Goal: Connect with others: Participate in discussion

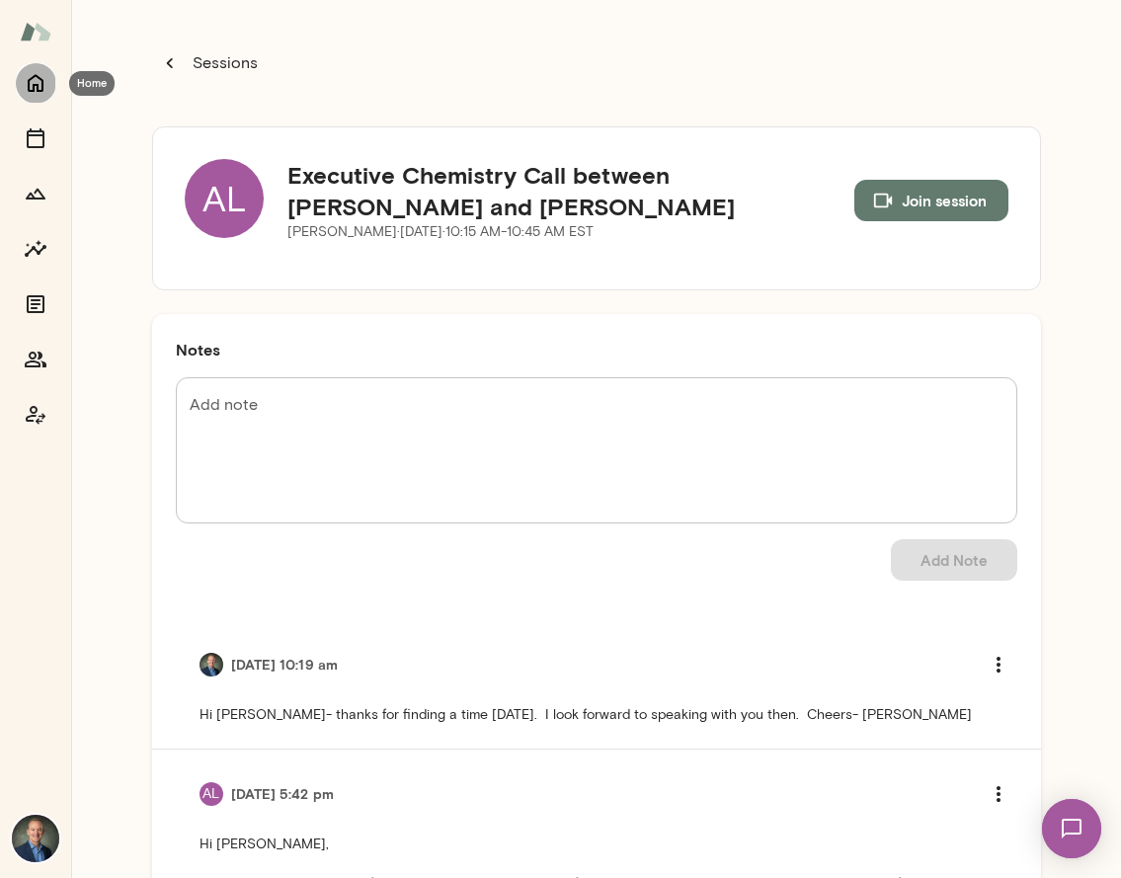
click at [39, 78] on icon "Home" at bounding box center [36, 84] width 16 height 18
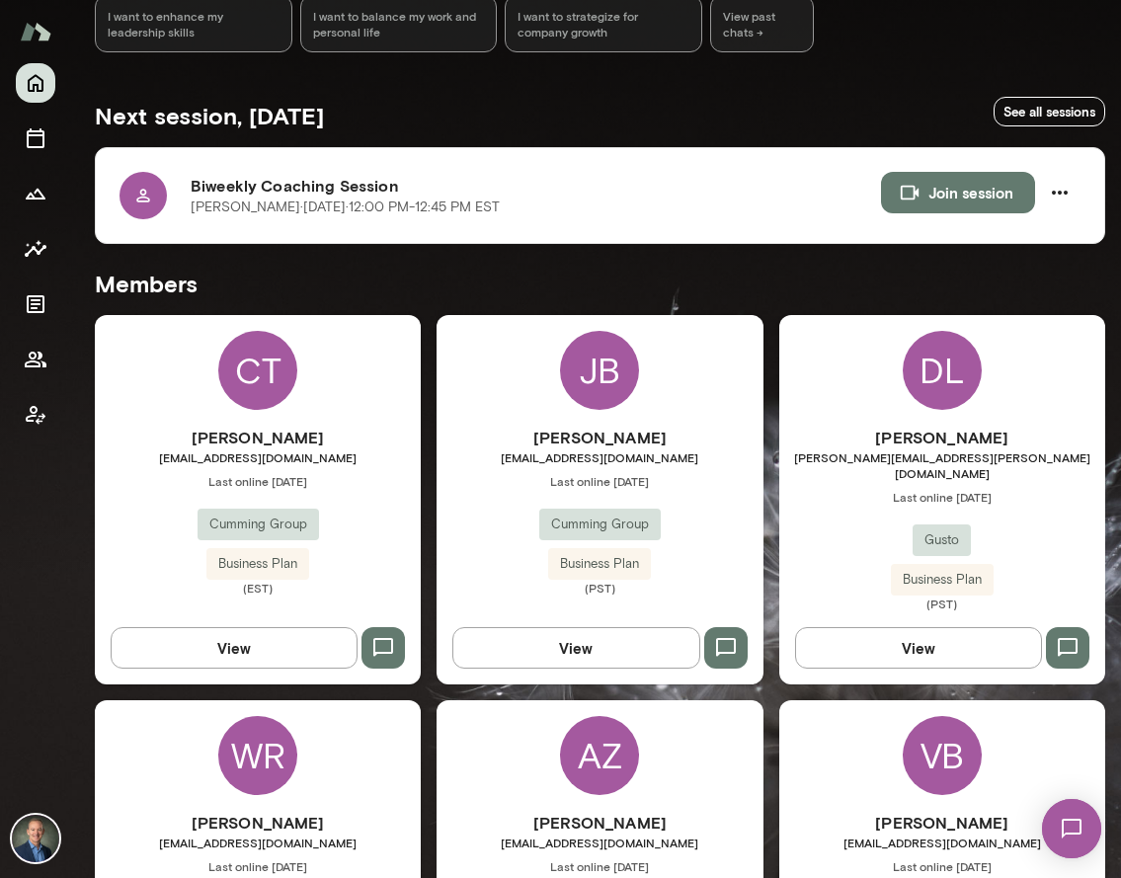
scroll to position [284, 0]
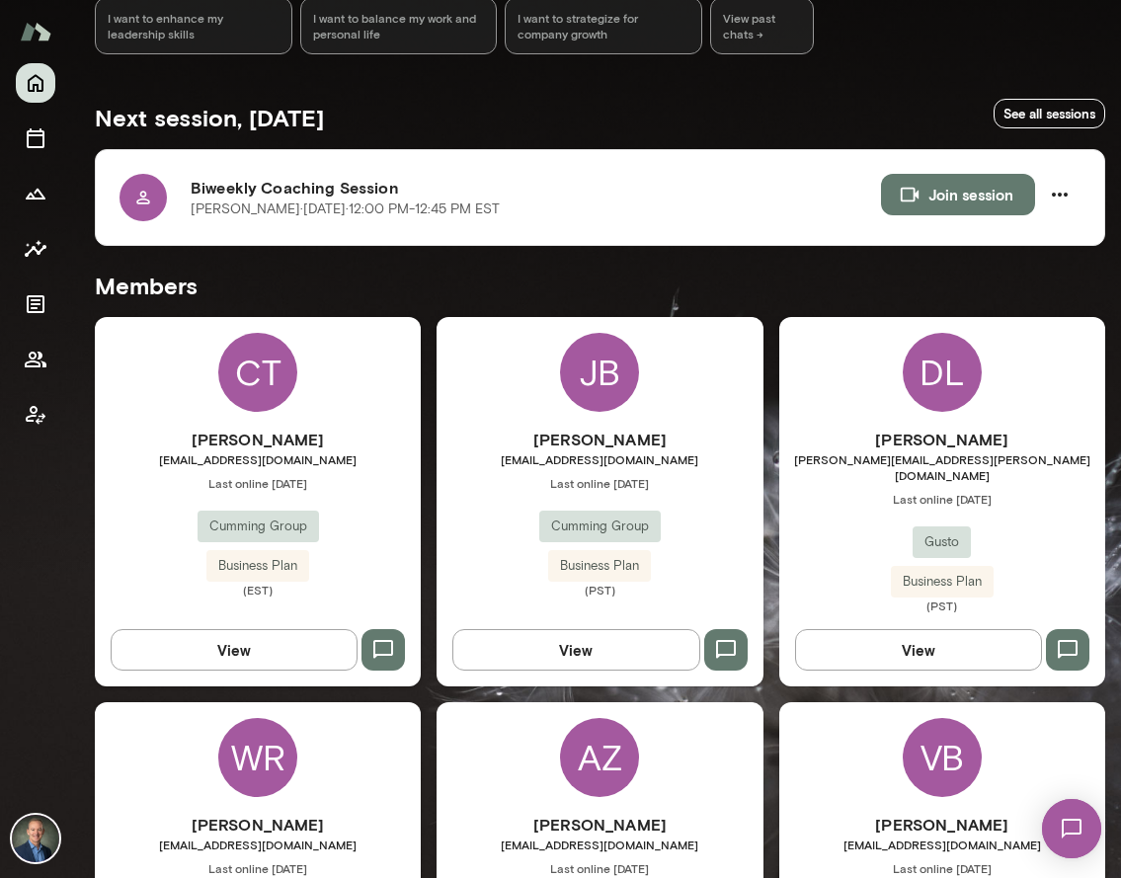
click at [504, 410] on div "[PERSON_NAME] [EMAIL_ADDRESS][DOMAIN_NAME] Last online [DATE] Cumming Group Bus…" at bounding box center [600, 501] width 326 height 369
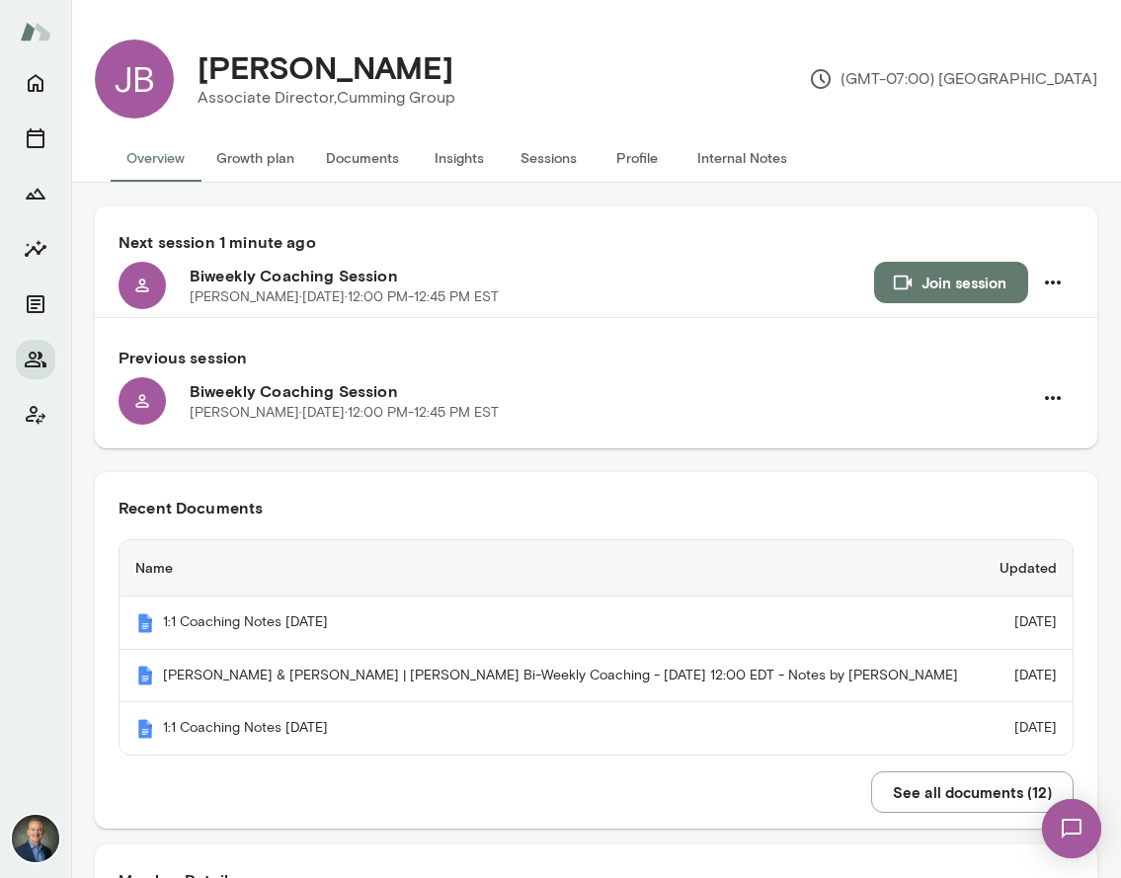
click at [923, 286] on button "Join session" at bounding box center [951, 282] width 154 height 41
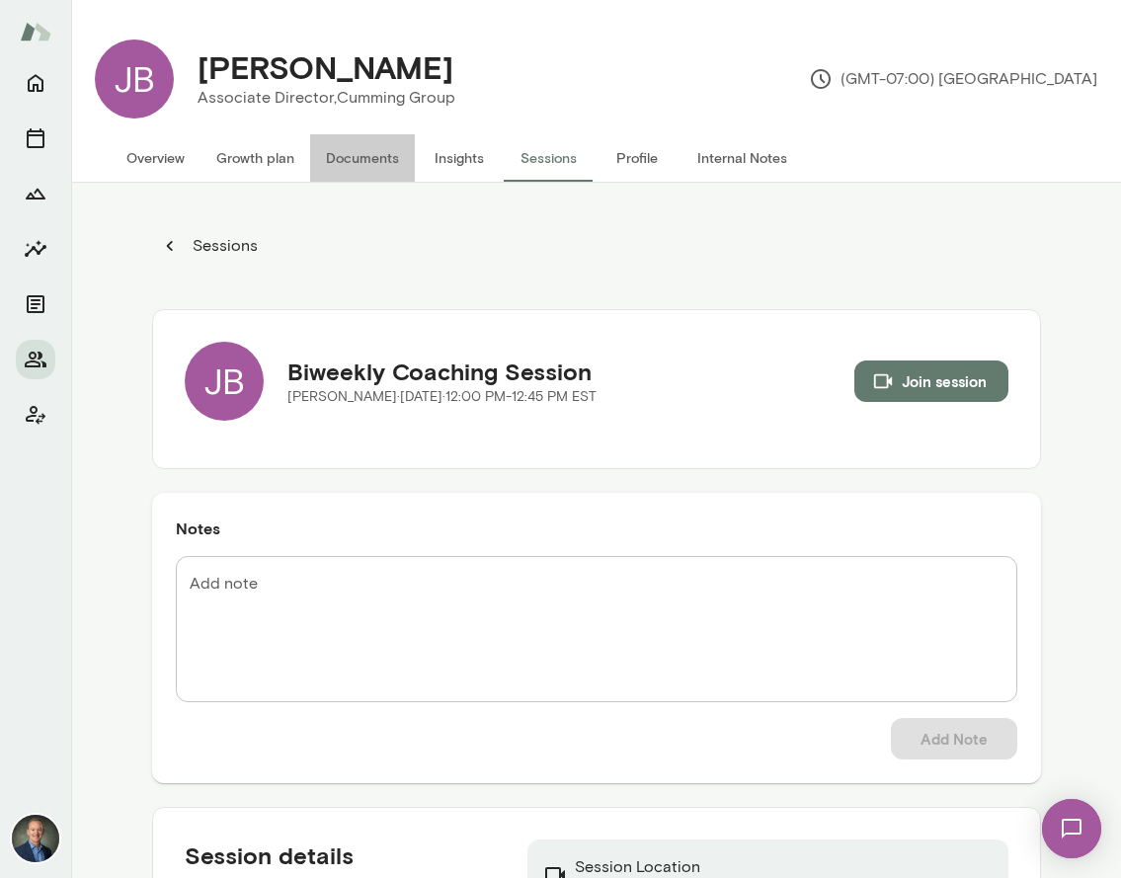
click at [358, 158] on button "Documents" at bounding box center [362, 157] width 105 height 47
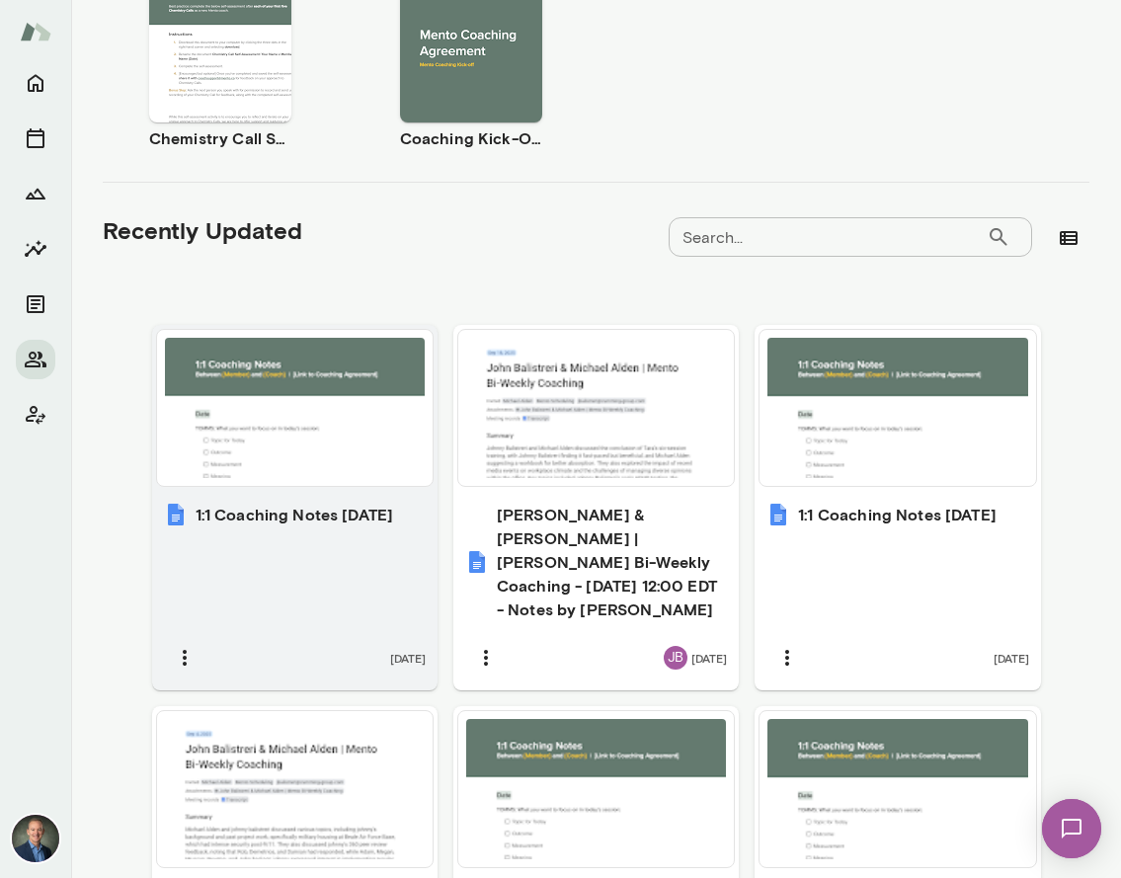
scroll to position [687, 0]
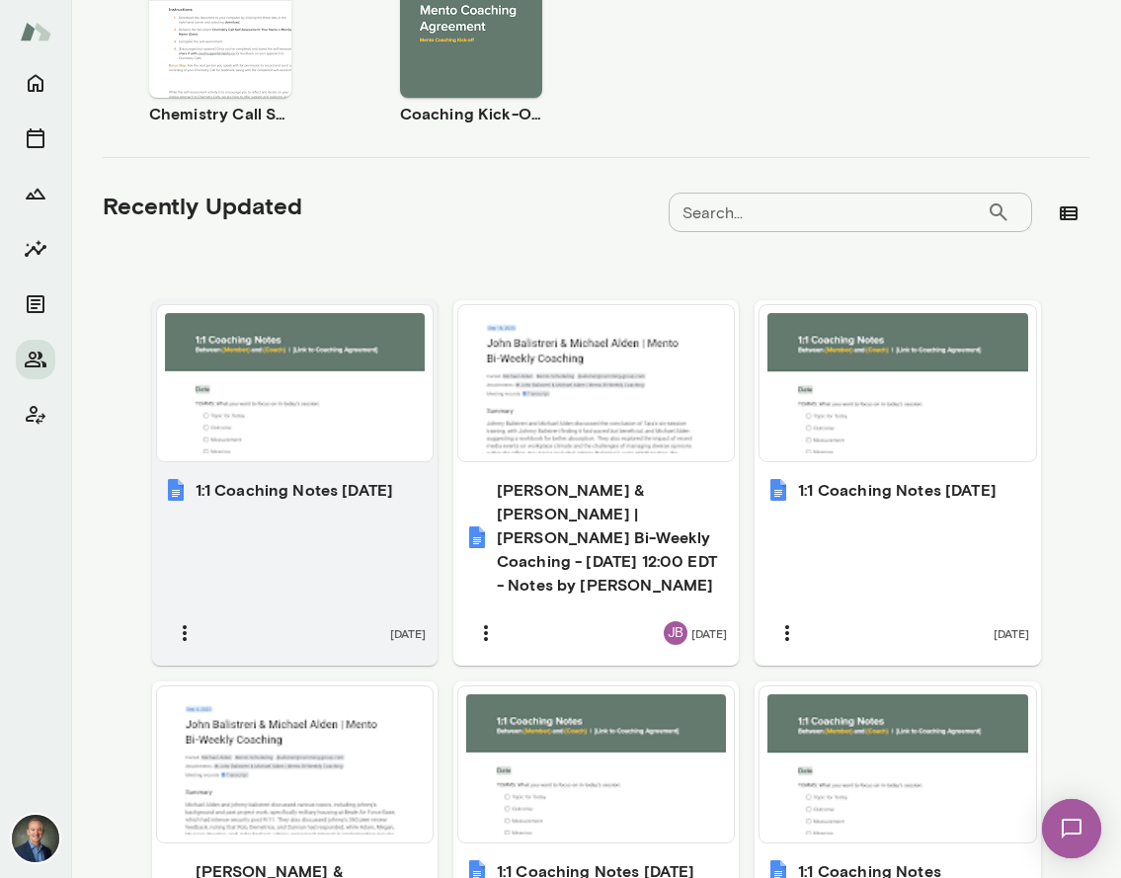
click at [331, 491] on h6 "1:1 Coaching Notes [DATE]" at bounding box center [295, 490] width 199 height 24
